Goal: Task Accomplishment & Management: Use online tool/utility

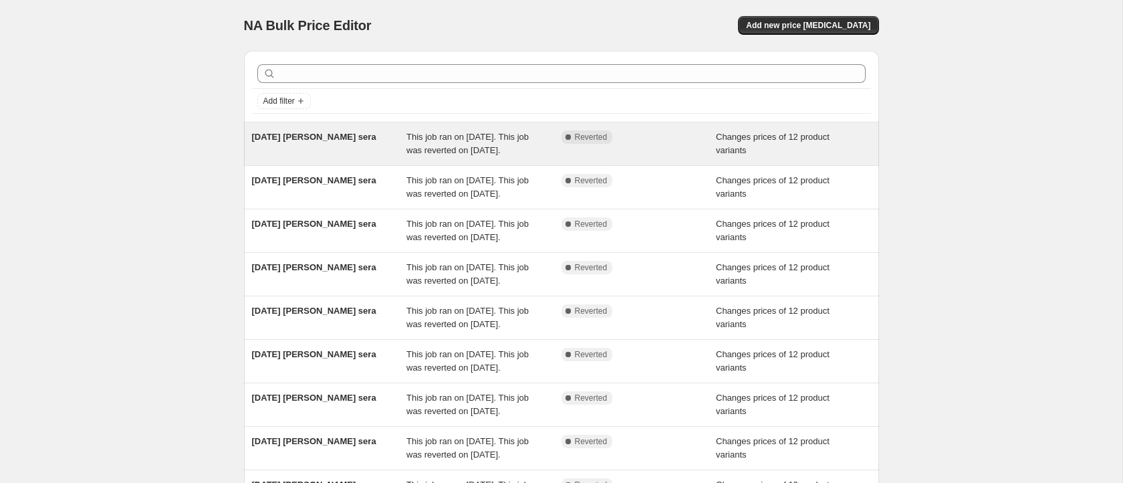
click at [556, 157] on div "This job ran on [DATE]. This job was reverted on [DATE]." at bounding box center [483, 143] width 155 height 27
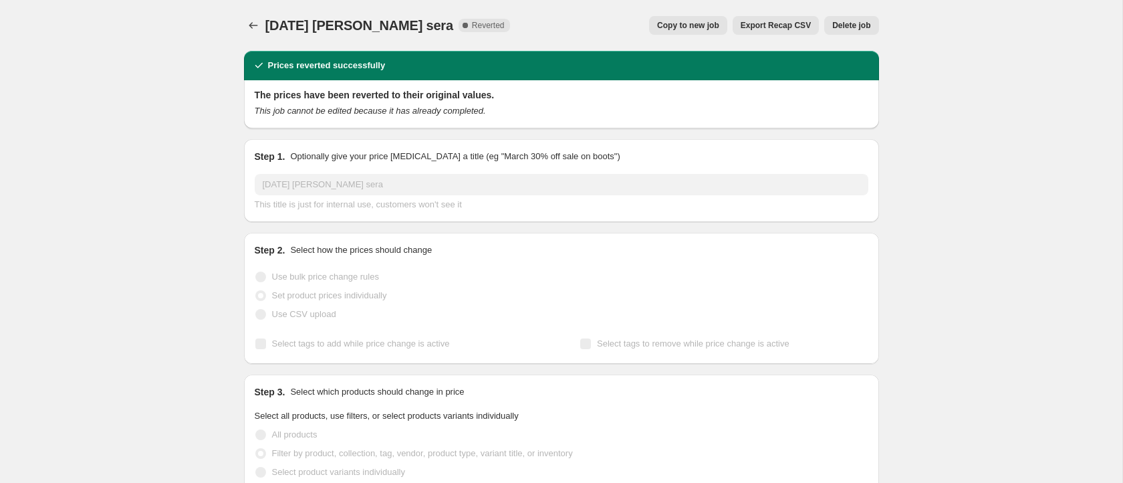
select select "collection"
click at [685, 20] on span "Copy to new job" at bounding box center [688, 25] width 62 height 11
select select "collection"
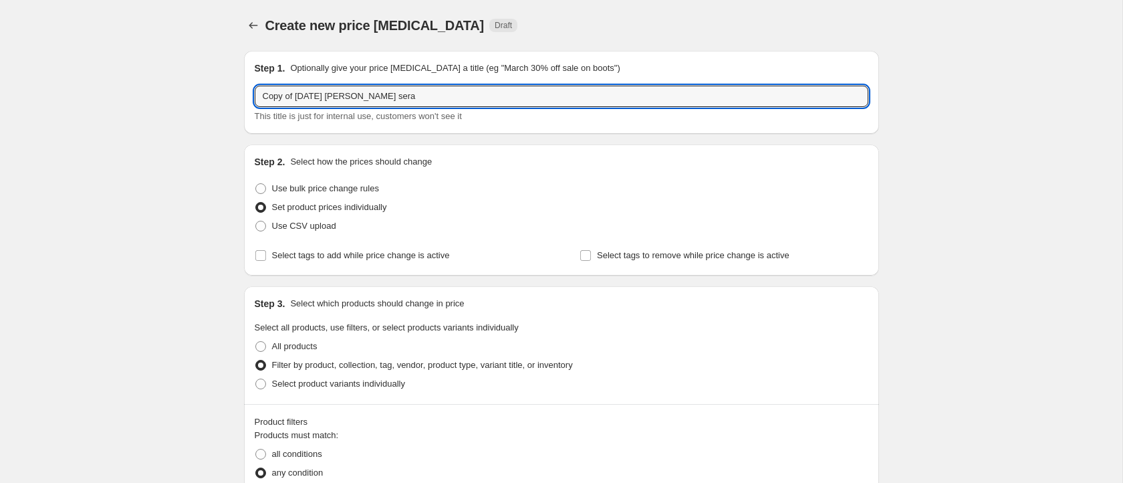
drag, startPoint x: 319, startPoint y: 97, endPoint x: 244, endPoint y: 93, distance: 75.0
click at [245, 92] on div "Step 1. Optionally give your price [MEDICAL_DATA] a title (eg "March 30% off sa…" at bounding box center [561, 92] width 635 height 83
type input "[DATE] [PERSON_NAME] sera"
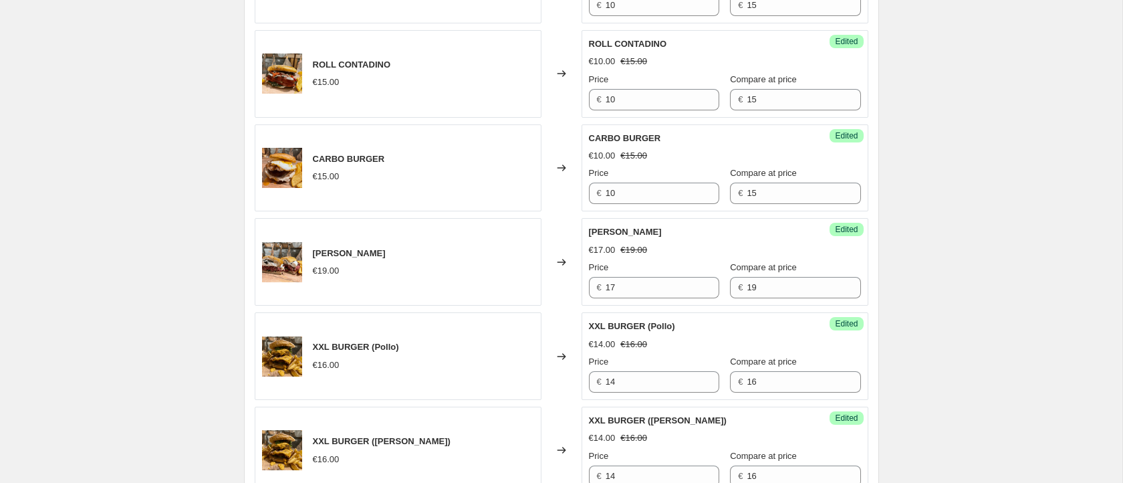
scroll to position [1228, 0]
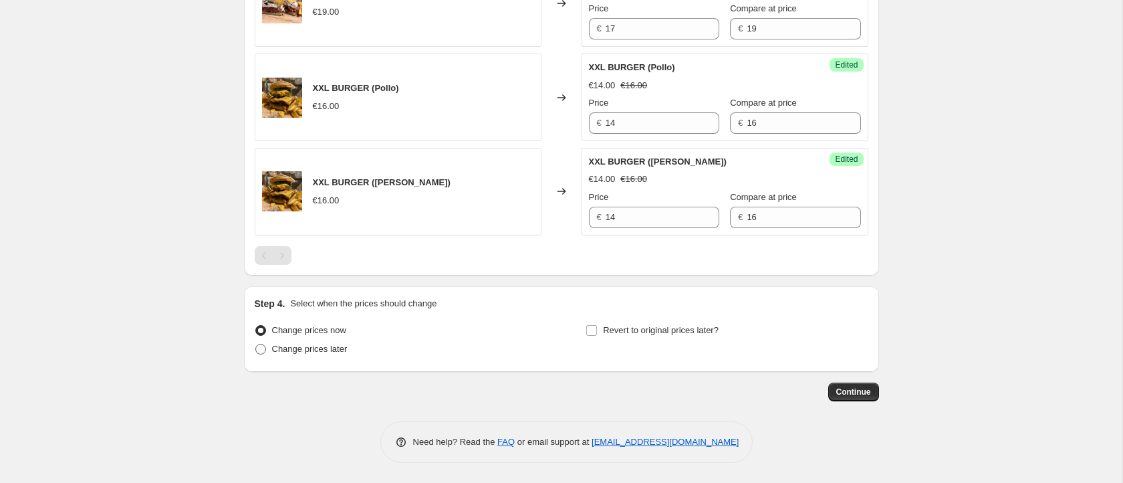
click at [322, 354] on span "Change prices later" at bounding box center [310, 348] width 76 height 13
click at [256, 344] on input "Change prices later" at bounding box center [255, 344] width 1 height 1
radio input "true"
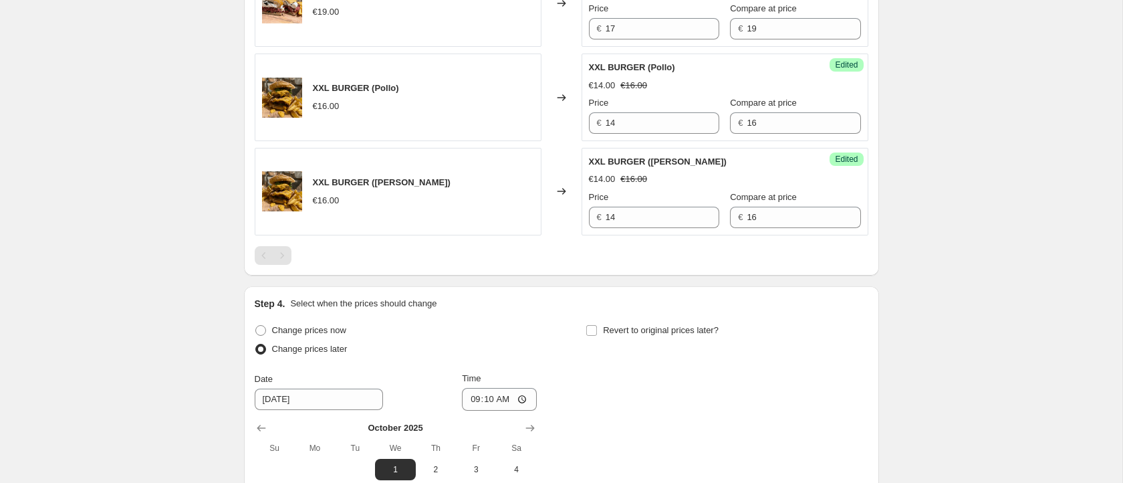
scroll to position [1665, 0]
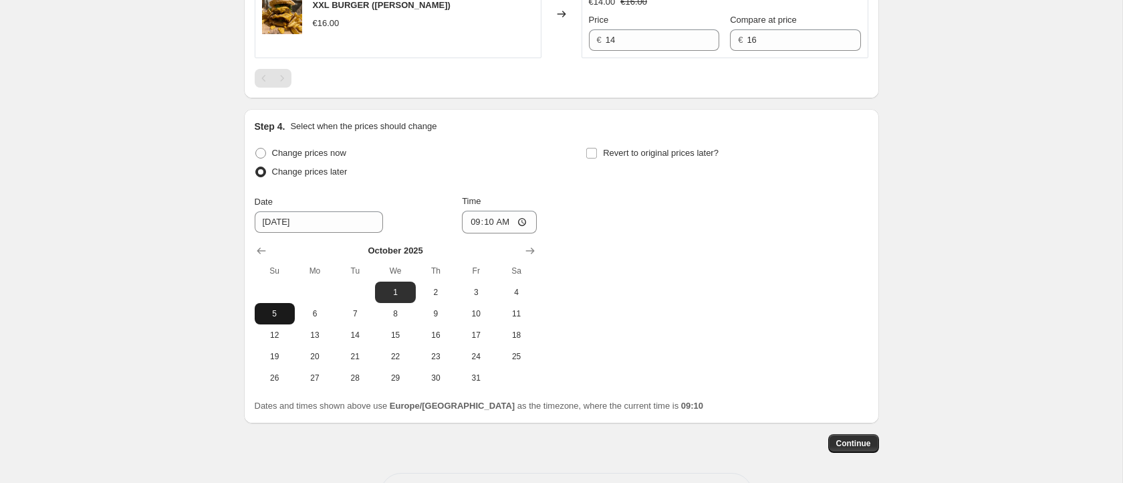
click at [275, 317] on span "5" at bounding box center [274, 313] width 29 height 11
type input "[DATE]"
click at [521, 223] on input "09:10" at bounding box center [499, 222] width 75 height 23
type input "18:30"
click at [586, 303] on div "Change prices now Change prices later Date [DATE] Time 18:[DATE] Mo Tu We Th Fr…" at bounding box center [562, 266] width 614 height 245
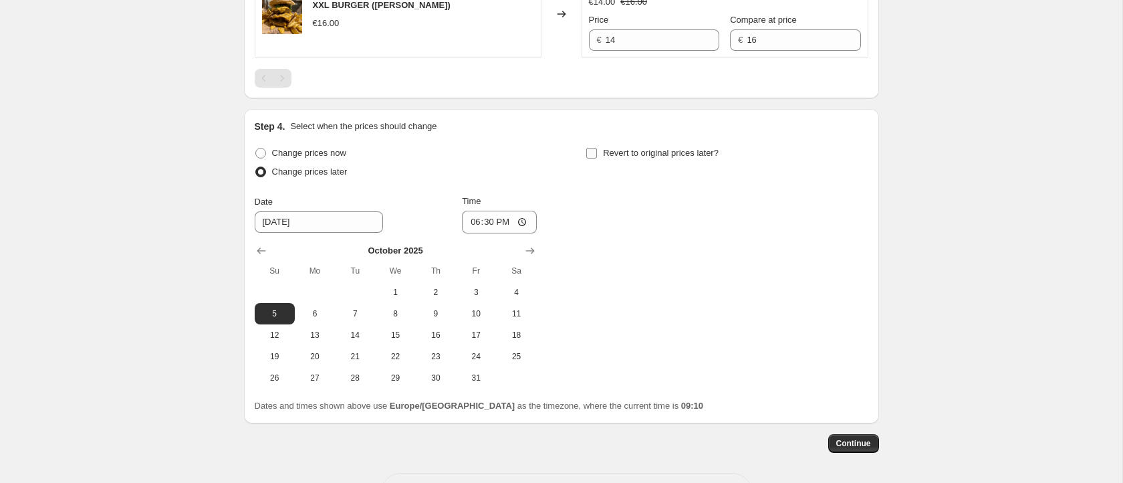
click at [626, 150] on span "Revert to original prices later?" at bounding box center [661, 153] width 116 height 10
click at [597, 150] on input "Revert to original prices later?" at bounding box center [591, 153] width 11 height 11
checkbox input "true"
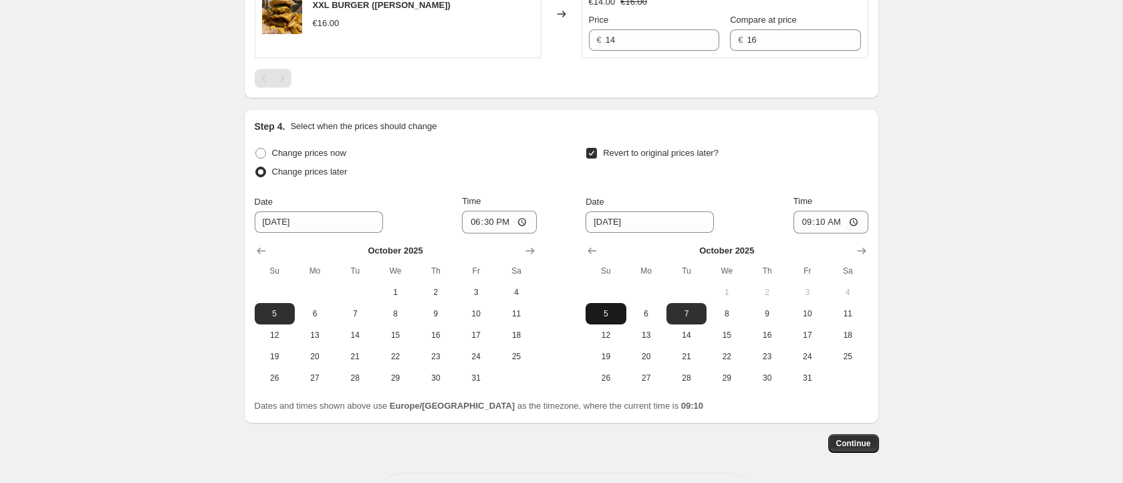
click at [602, 311] on span "5" at bounding box center [605, 313] width 29 height 11
type input "[DATE]"
click at [850, 222] on input "09:10" at bounding box center [830, 222] width 75 height 23
type input "22:30"
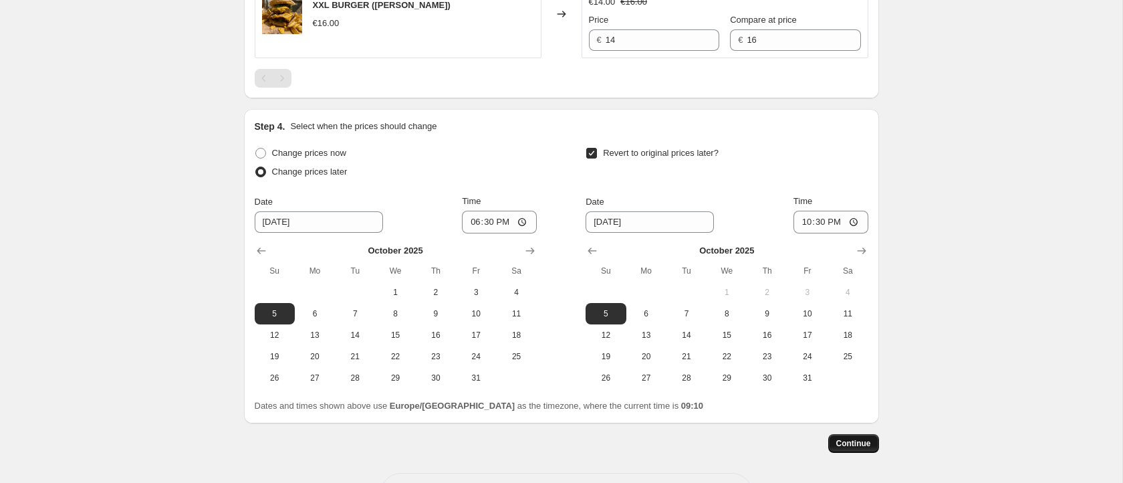
click at [867, 442] on span "Continue" at bounding box center [853, 443] width 35 height 11
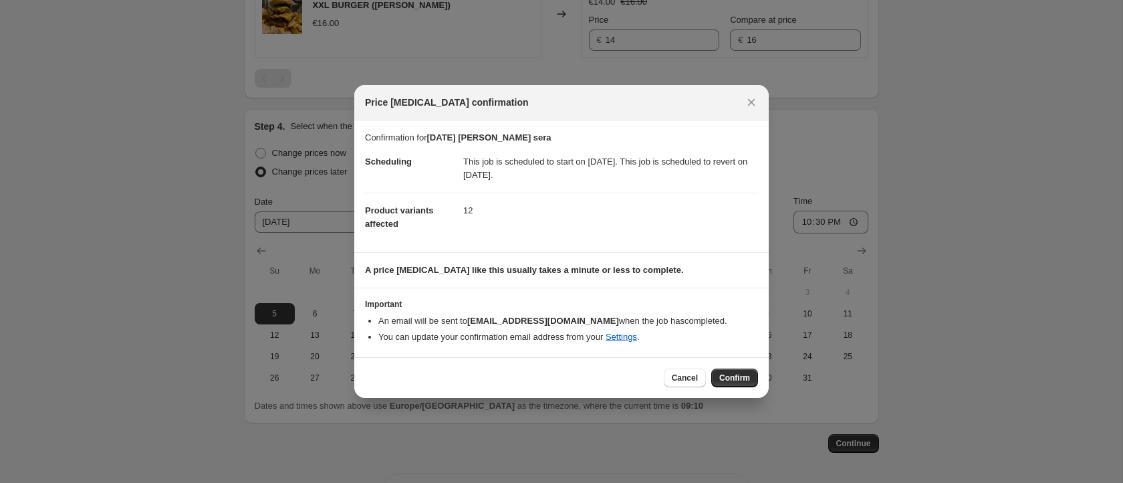
click at [709, 374] on div "Cancel Confirm" at bounding box center [711, 377] width 94 height 19
click at [729, 380] on span "Confirm" at bounding box center [734, 377] width 31 height 11
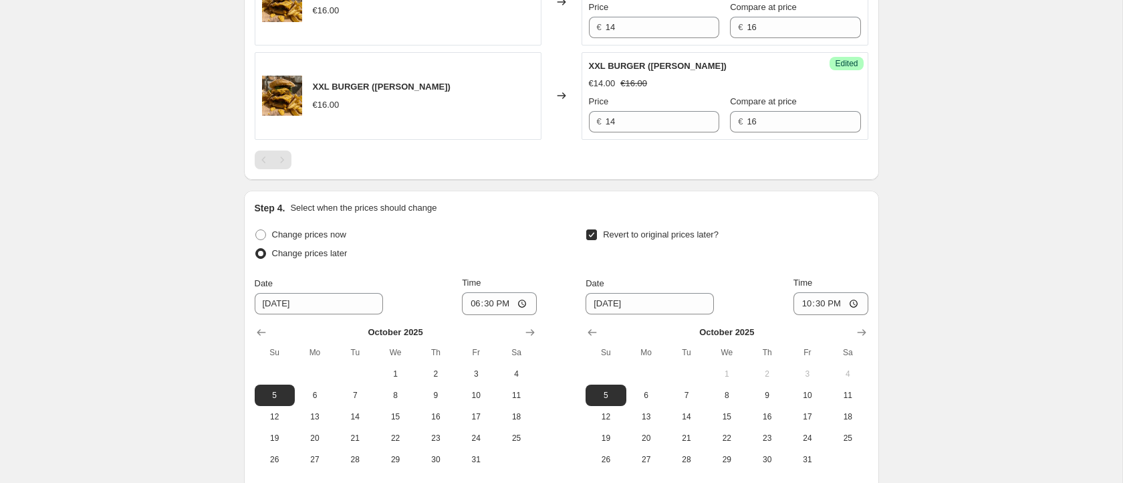
scroll to position [1798, 0]
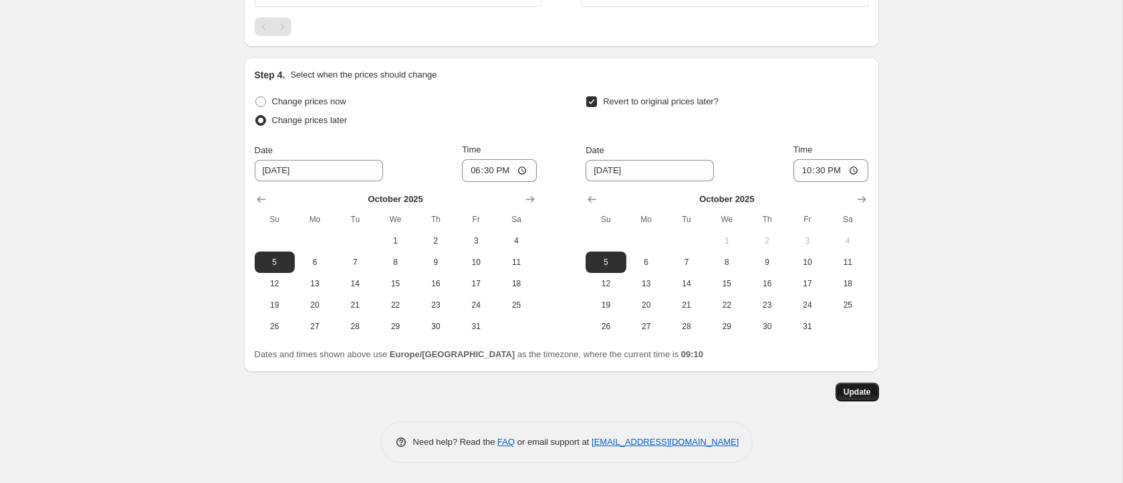
click at [868, 388] on span "Update" at bounding box center [856, 391] width 27 height 11
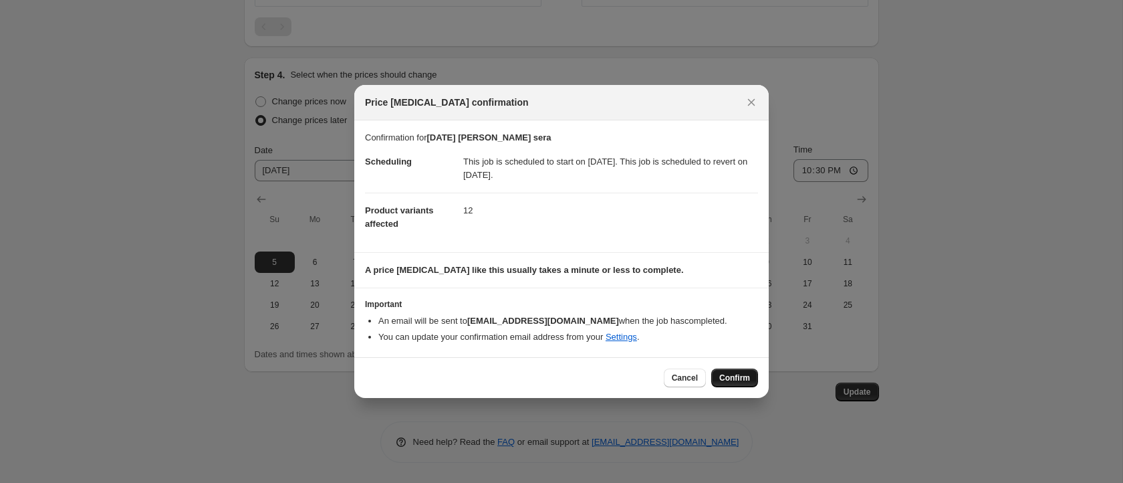
click at [735, 376] on span "Confirm" at bounding box center [734, 377] width 31 height 11
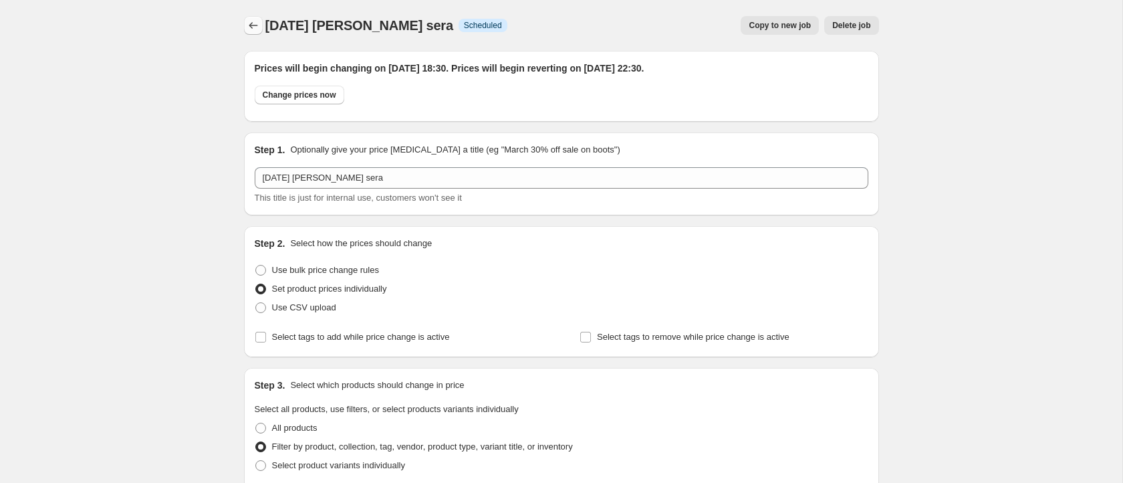
click at [245, 29] on button "Price change jobs" at bounding box center [253, 25] width 19 height 19
